Goal: Transaction & Acquisition: Purchase product/service

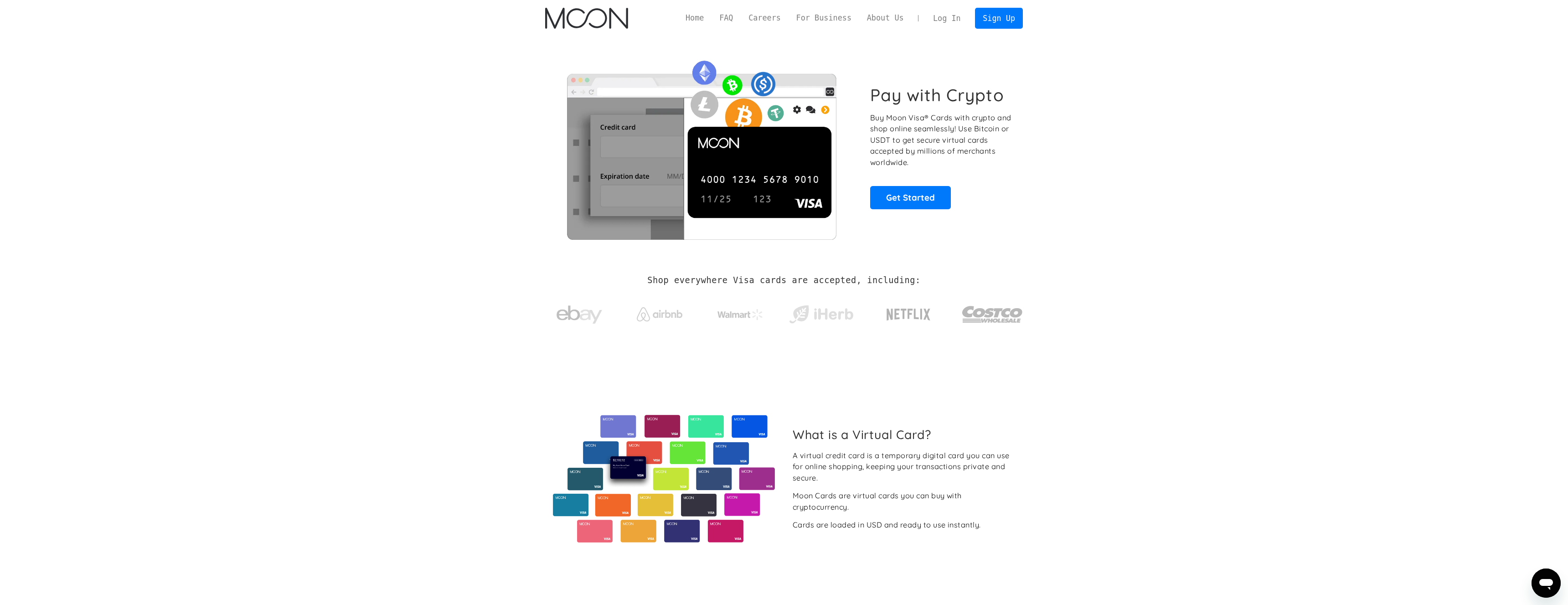
click at [987, 36] on div "Home FAQ Careers For Business About Us Log In Sign Up Home FAQ For Business Car…" at bounding box center [783, 18] width 504 height 36
click at [995, 24] on link "Sign Up" at bounding box center [999, 18] width 47 height 20
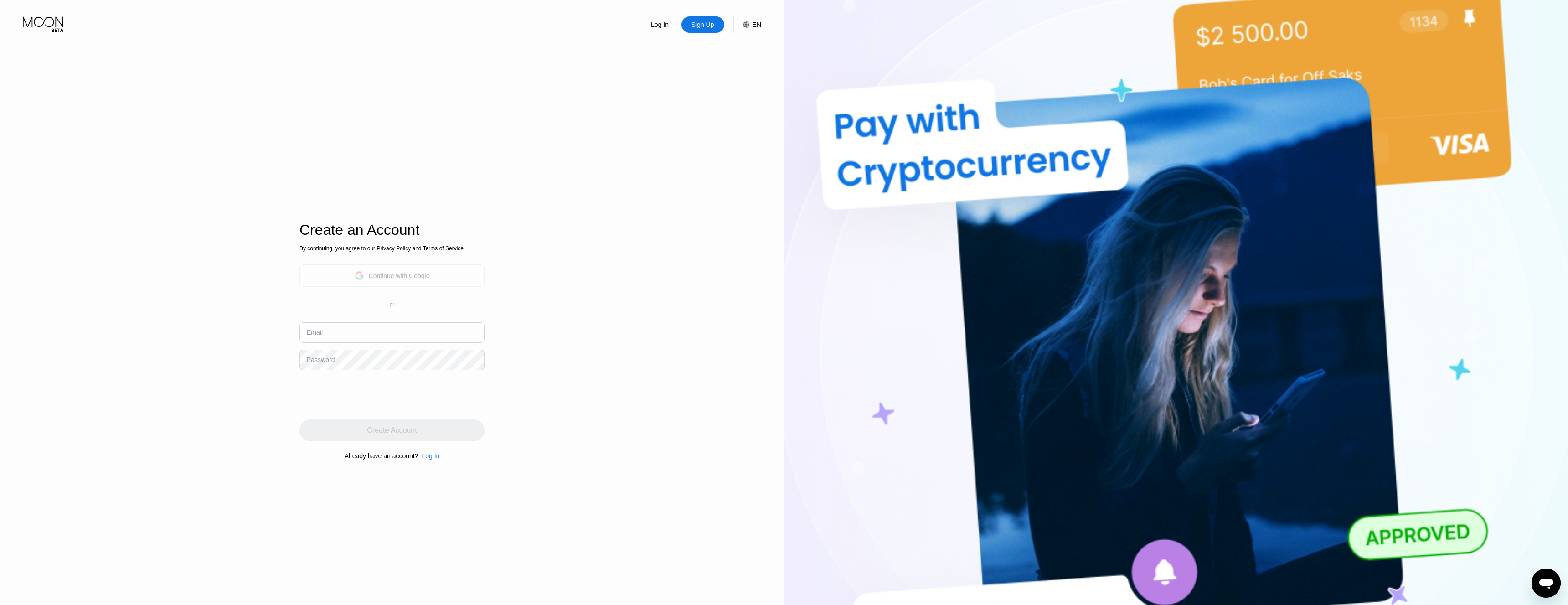
click at [421, 278] on div "Continue with Google" at bounding box center [399, 275] width 61 height 7
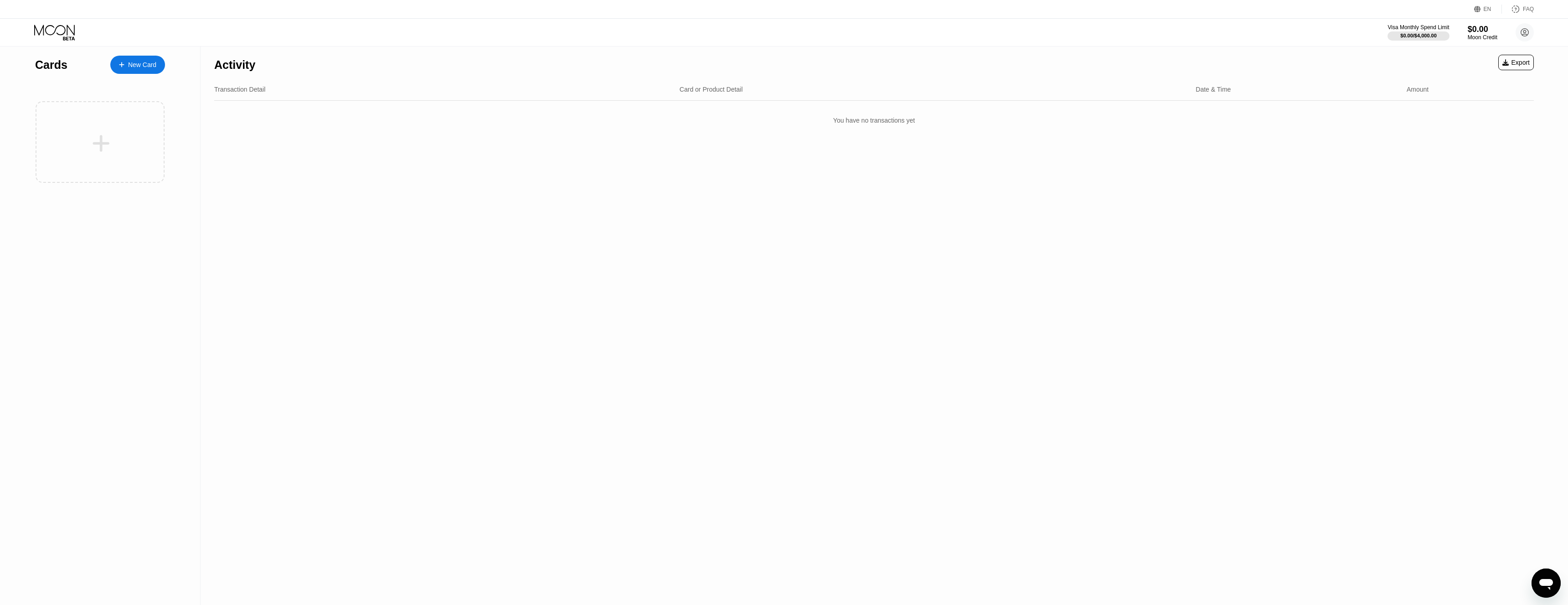
click at [130, 70] on div "New Card" at bounding box center [137, 64] width 55 height 18
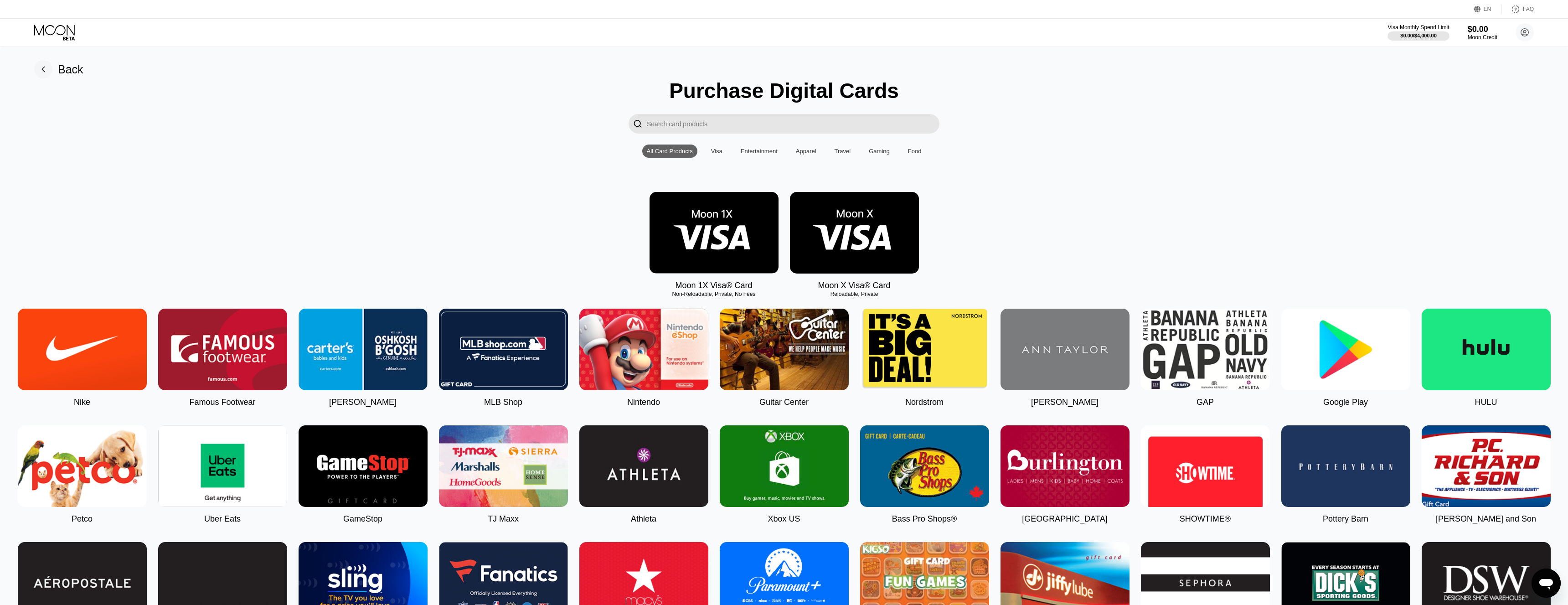
click at [710, 267] on img at bounding box center [714, 232] width 129 height 82
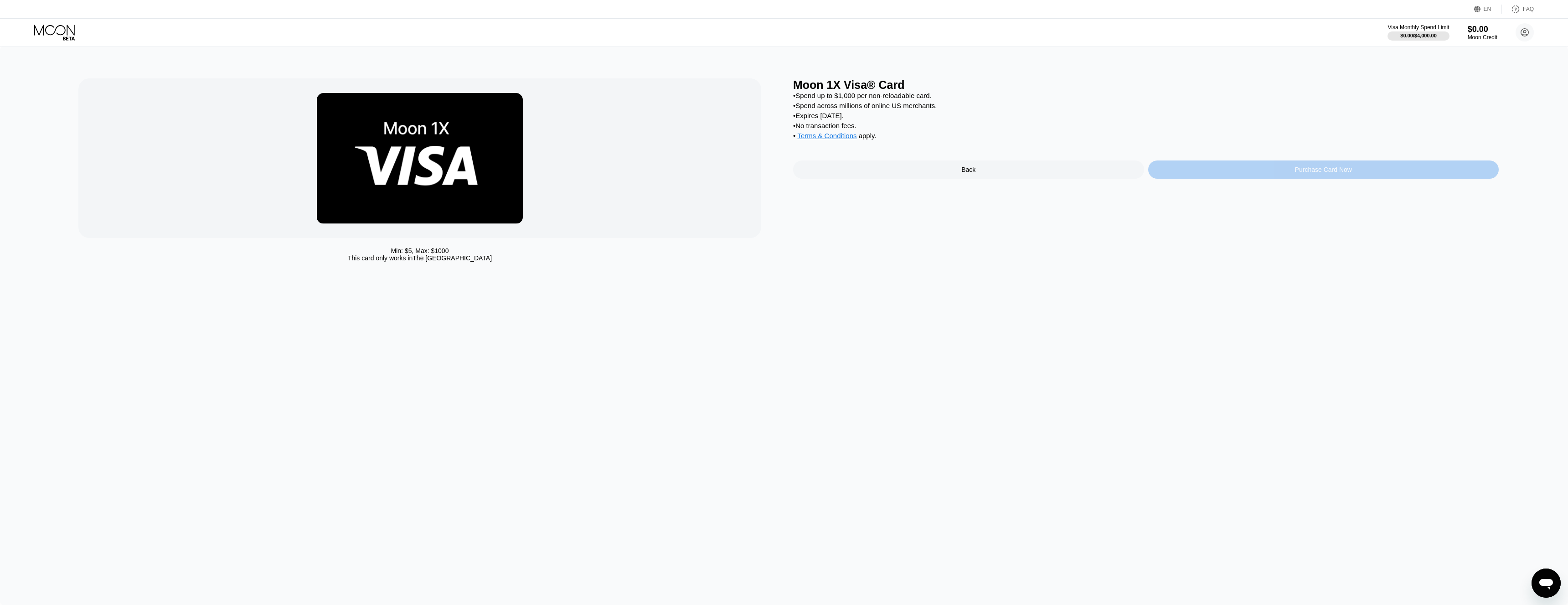
click at [1261, 176] on div "Purchase Card Now" at bounding box center [1324, 169] width 351 height 18
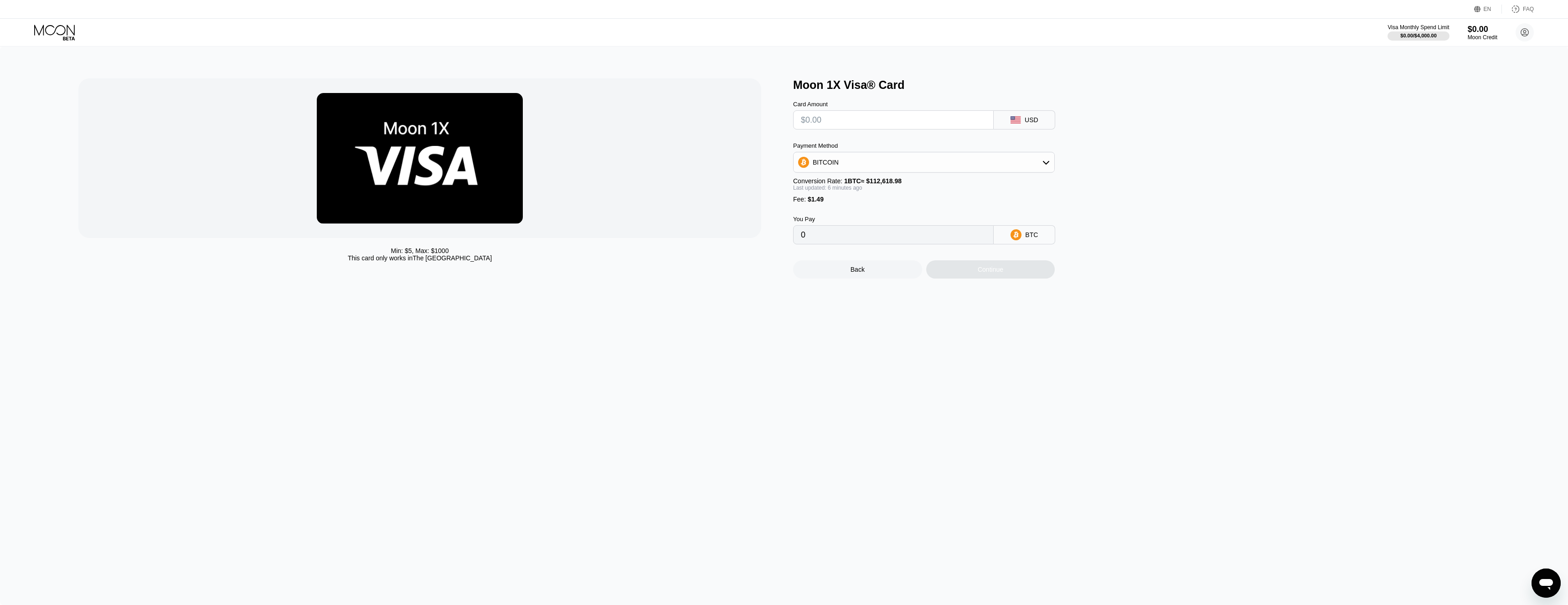
click at [885, 123] on input "text" at bounding box center [893, 120] width 185 height 18
click at [1053, 170] on div "BITCOIN" at bounding box center [924, 162] width 261 height 18
click at [1051, 169] on div "BITCOIN" at bounding box center [924, 162] width 261 height 18
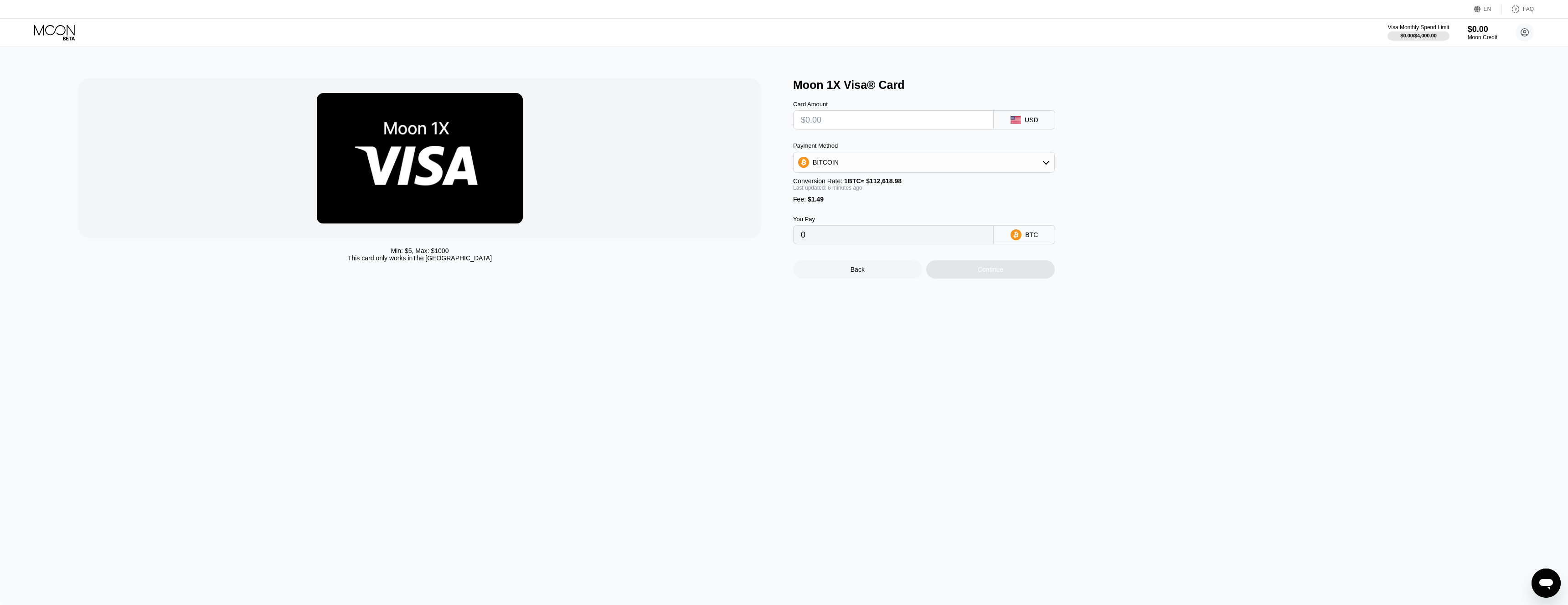
click at [870, 122] on input "text" at bounding box center [893, 120] width 185 height 18
type input "$2"
type input "0.00003100"
type input "$20"
type input "0.00019086"
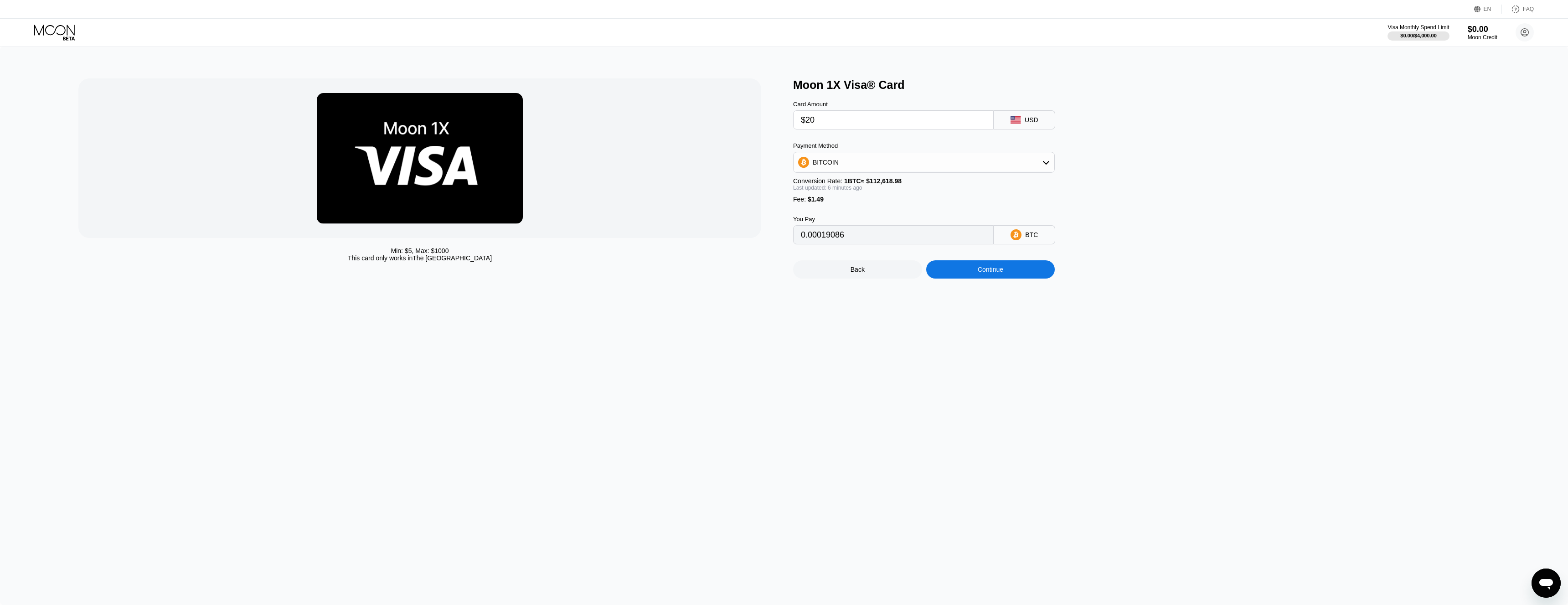
type input "$200"
type input "0.00178949"
type input "$200"
click at [999, 273] on div "Continue" at bounding box center [991, 269] width 26 height 7
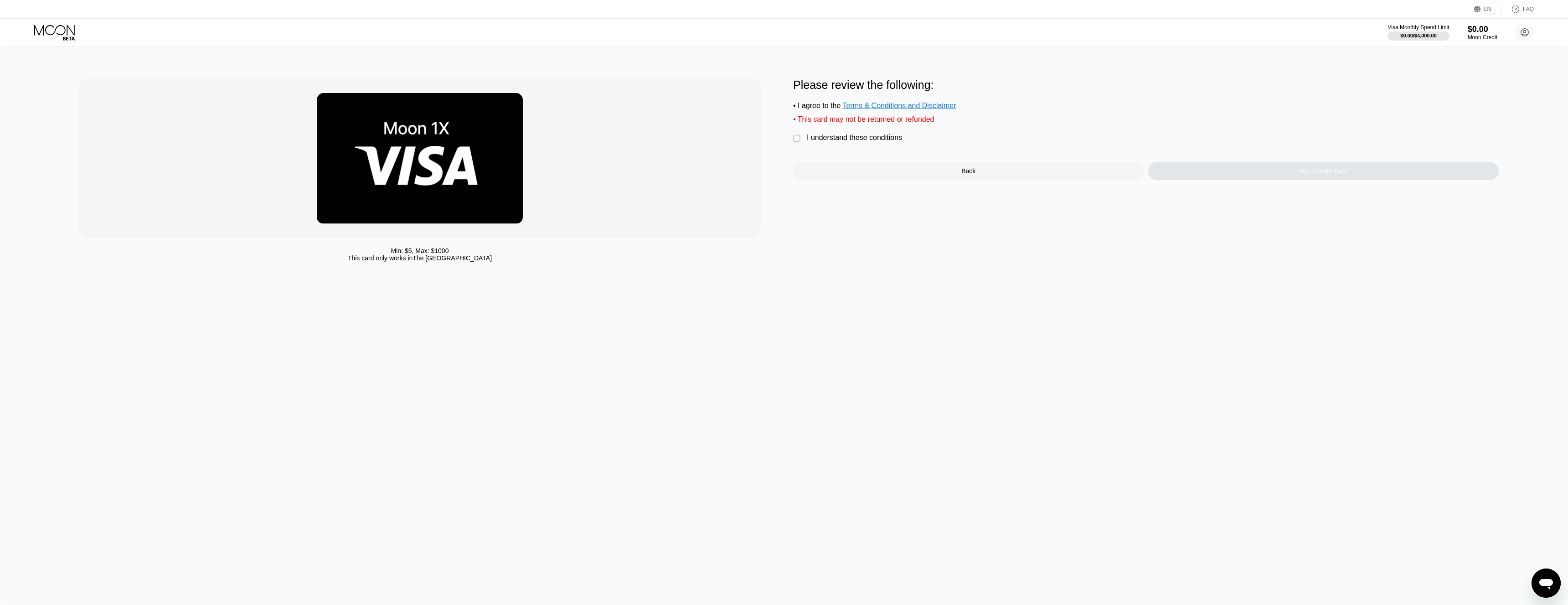
click at [828, 143] on div " I understand these conditions" at bounding box center [850, 138] width 113 height 9
click at [1232, 175] on div "Yes, Create Card" at bounding box center [1324, 171] width 351 height 18
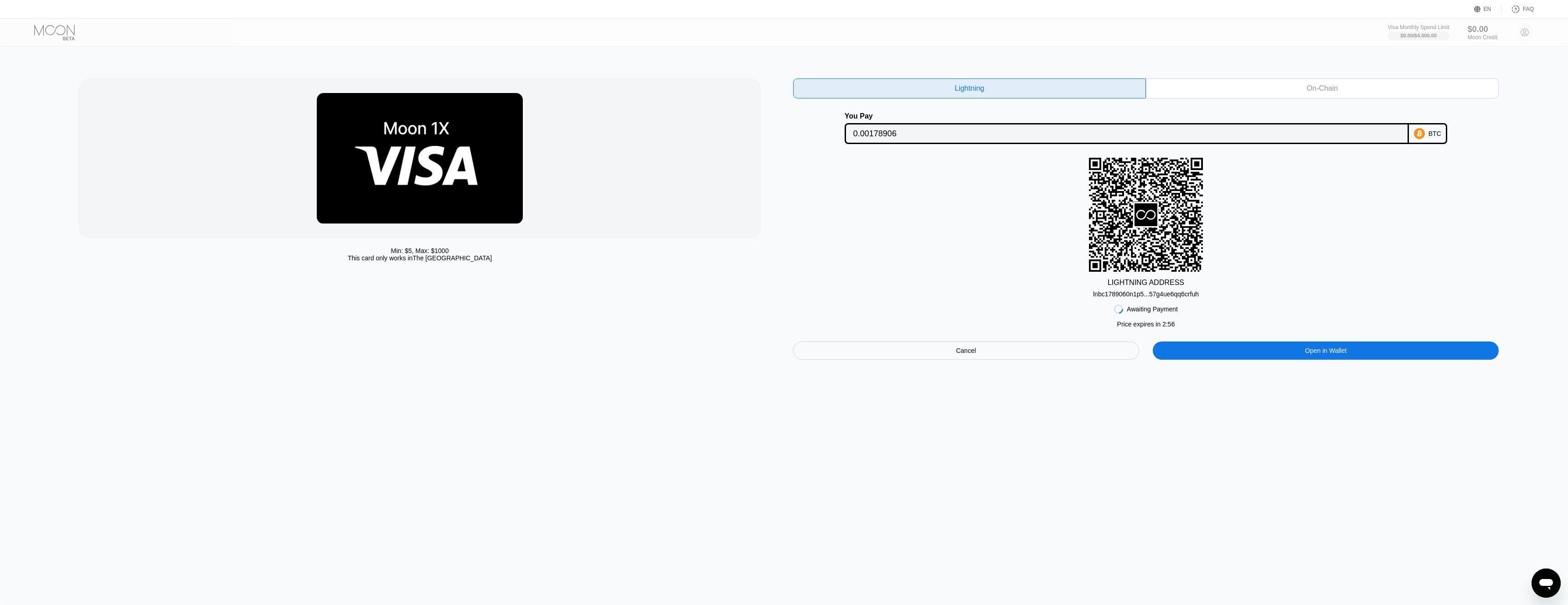
click at [1299, 360] on div "Open in Wallet" at bounding box center [1326, 350] width 346 height 18
click at [1062, 348] on div "Cancel" at bounding box center [966, 350] width 346 height 18
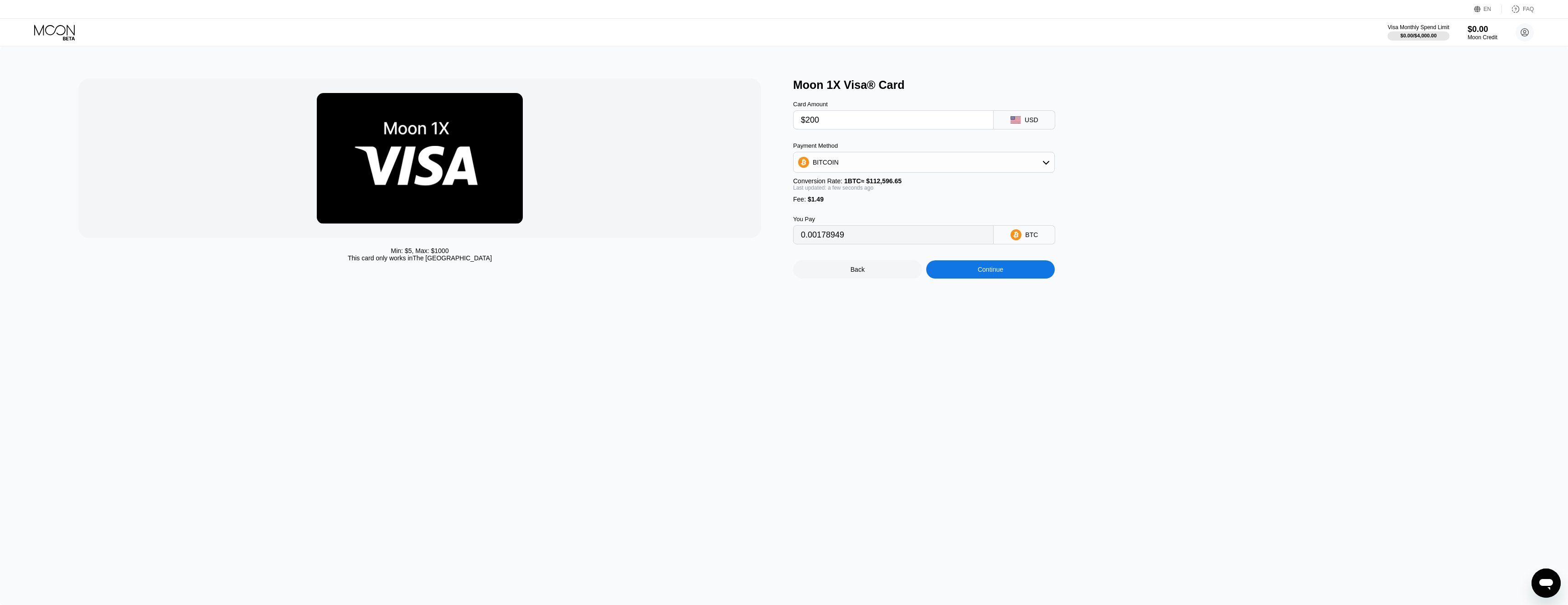
click at [872, 278] on div "Back" at bounding box center [858, 269] width 129 height 18
